Goal: Task Accomplishment & Management: Use online tool/utility

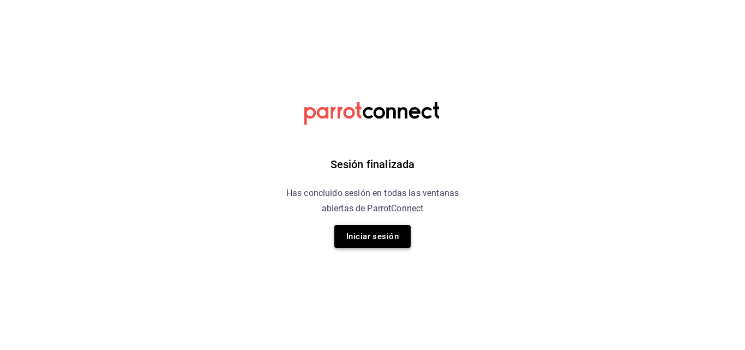
click at [369, 232] on button "Iniciar sesión" at bounding box center [372, 236] width 76 height 23
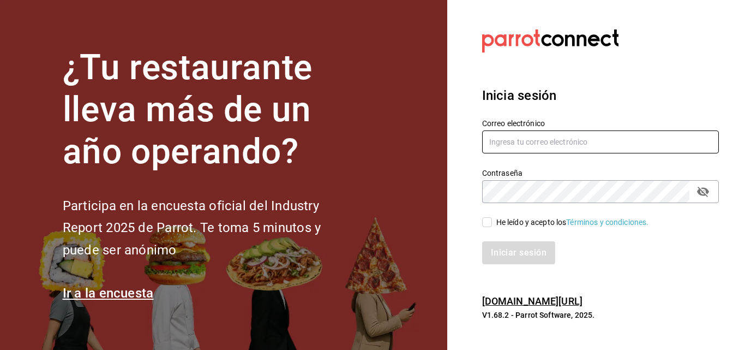
type input "[EMAIL_ADDRESS][DOMAIN_NAME]"
click at [540, 141] on input "[EMAIL_ADDRESS][DOMAIN_NAME]" at bounding box center [600, 141] width 237 height 23
drag, startPoint x: 487, startPoint y: 223, endPoint x: 491, endPoint y: 230, distance: 8.3
click at [487, 223] on input "He leído y acepto los Términos y condiciones." at bounding box center [487, 222] width 10 height 10
checkbox input "true"
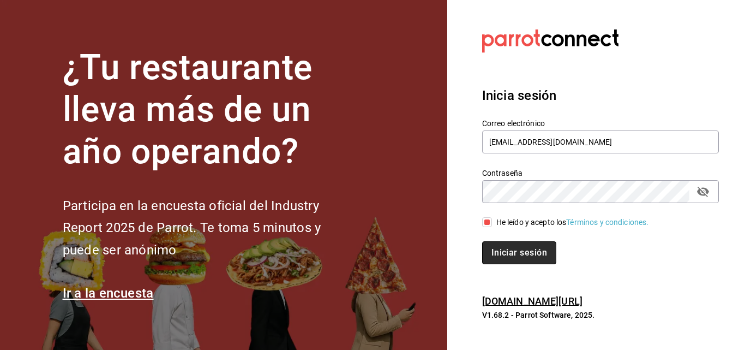
click at [507, 255] on button "Iniciar sesión" at bounding box center [519, 252] width 74 height 23
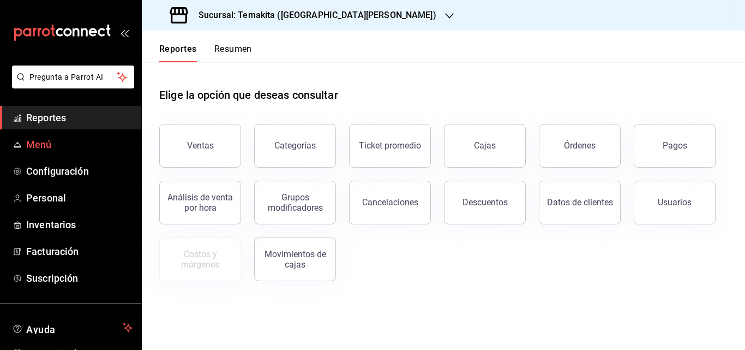
click at [59, 136] on link "Menú" at bounding box center [70, 144] width 141 height 23
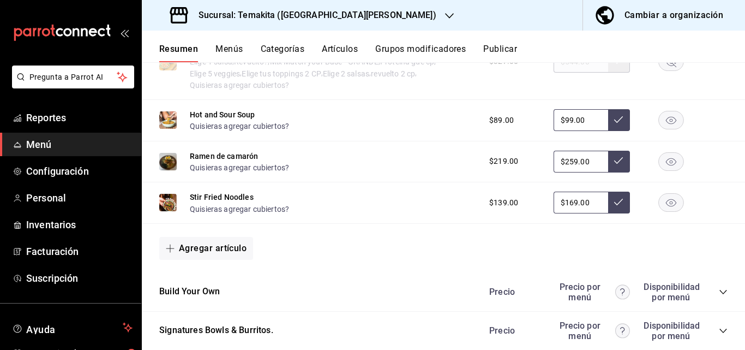
scroll to position [1132, 0]
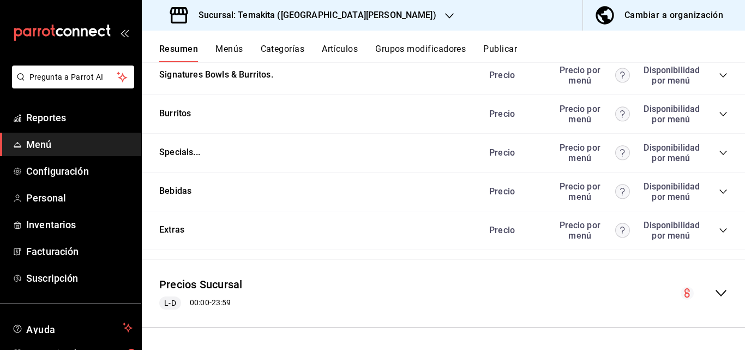
click at [721, 192] on div "Bebidas Precio Precio por menú Disponibilidad por menú" at bounding box center [443, 191] width 603 height 39
click at [719, 194] on icon "collapse-category-row" at bounding box center [723, 191] width 9 height 9
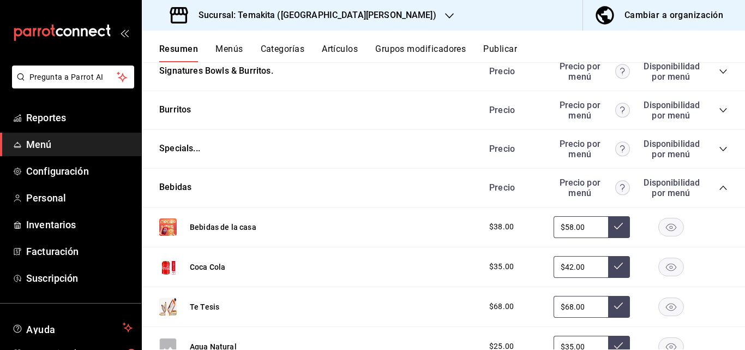
scroll to position [1404, 0]
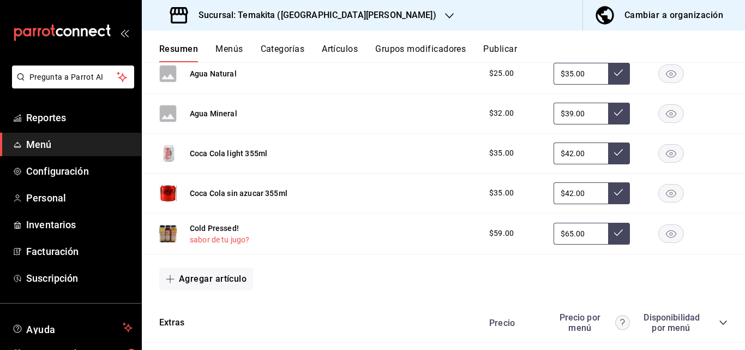
click at [233, 242] on button "sabor de tu jugo?" at bounding box center [220, 239] width 60 height 11
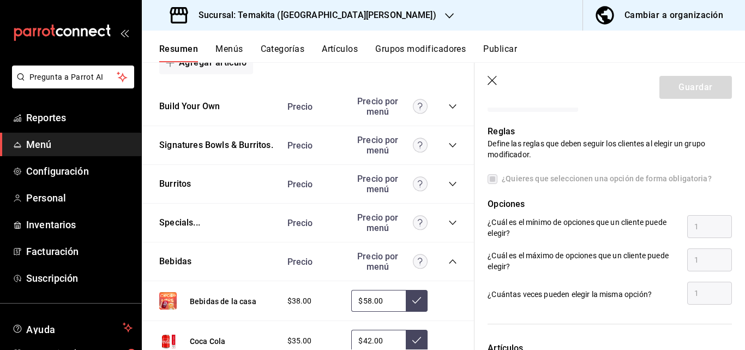
scroll to position [296, 0]
